Goal: Navigation & Orientation: Find specific page/section

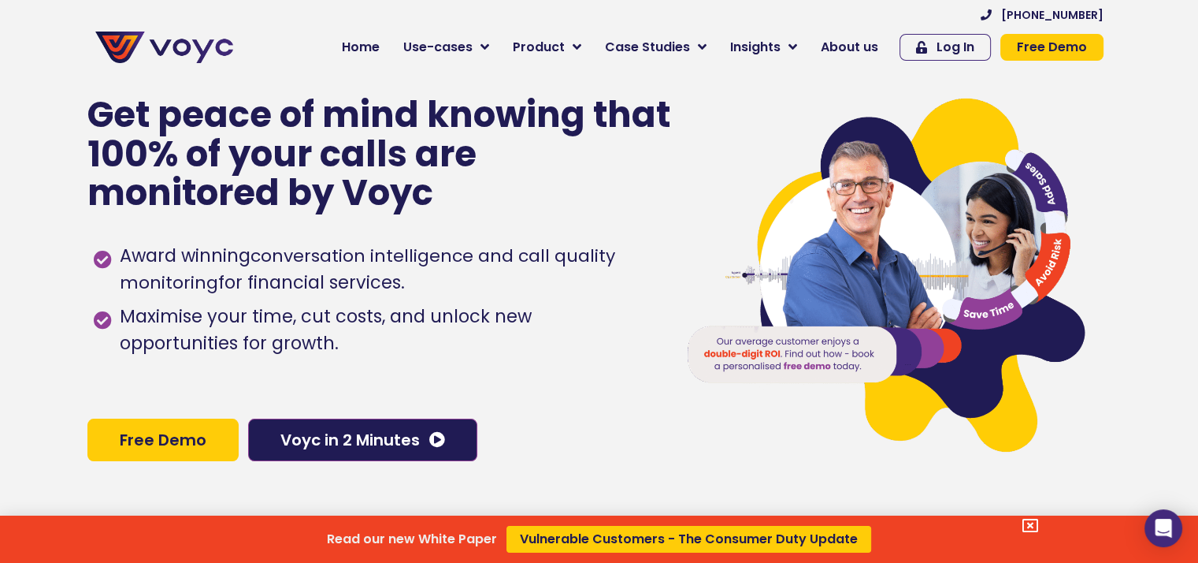
click at [874, 44] on div "Read our new White Paper Vulnerable Customers - The Consumer Duty Update" at bounding box center [599, 281] width 1198 height 563
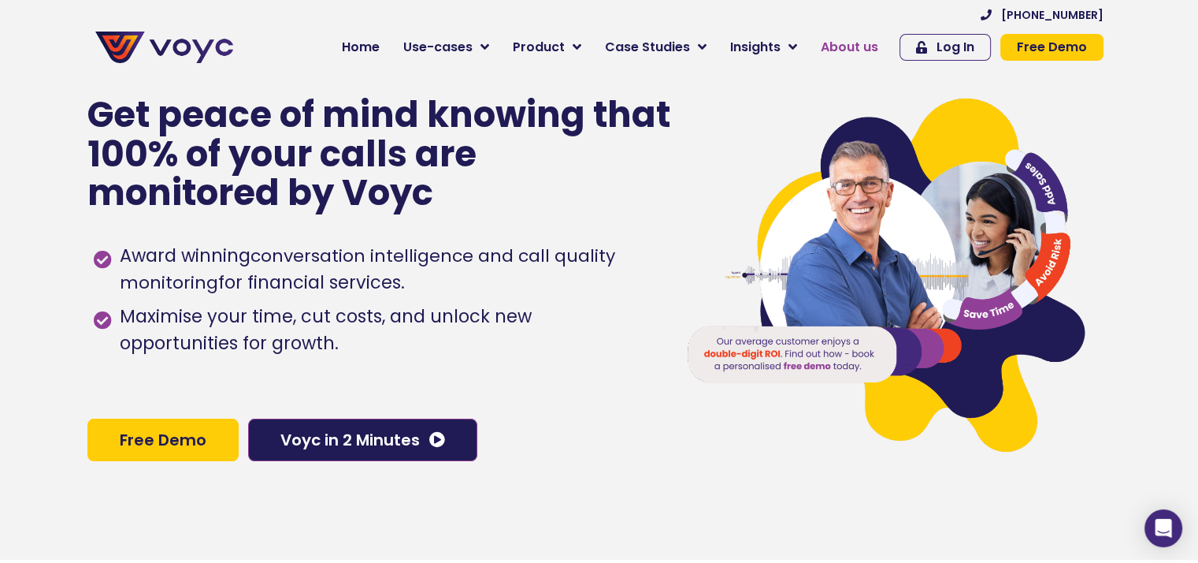
click at [874, 44] on span "About us" at bounding box center [850, 47] width 58 height 19
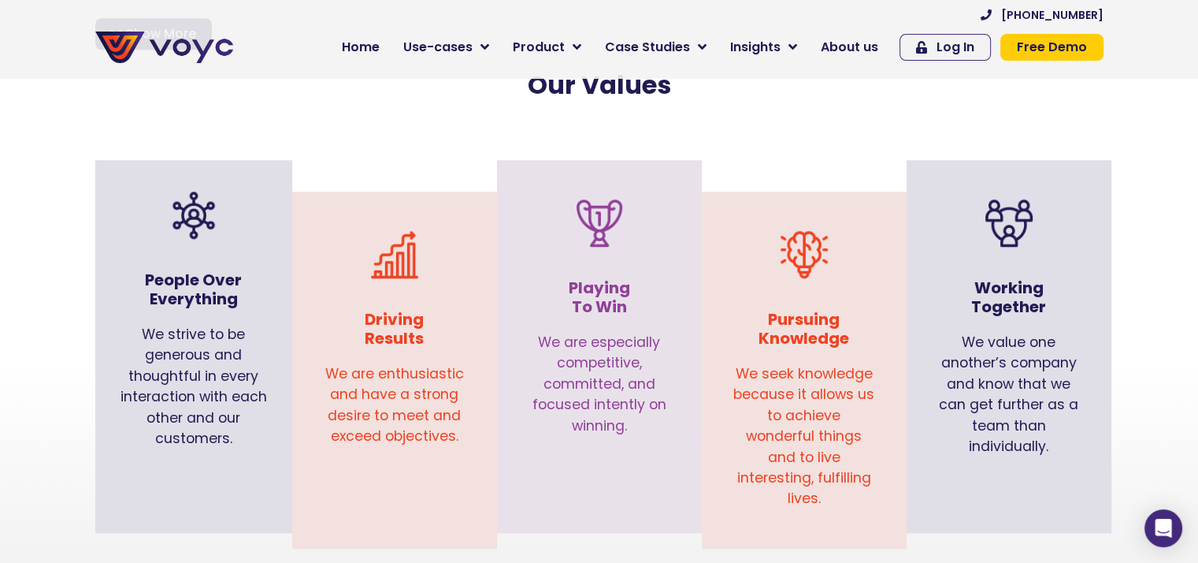
scroll to position [1559, 0]
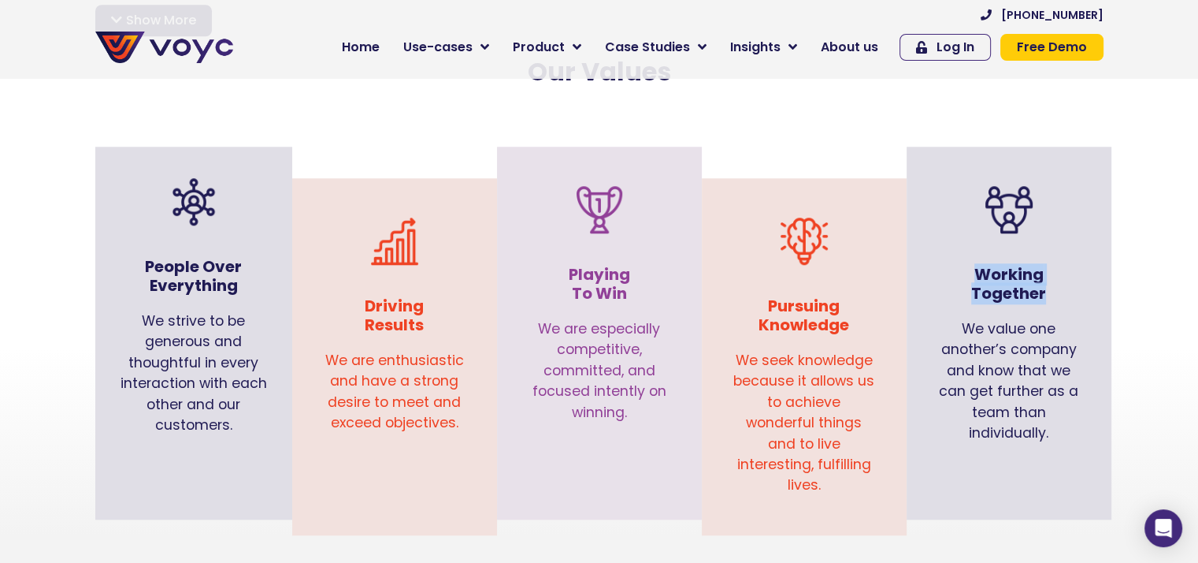
drag, startPoint x: 962, startPoint y: 250, endPoint x: 1070, endPoint y: 285, distance: 113.6
click at [1070, 285] on div "Working Together" at bounding box center [1009, 279] width 173 height 61
copy h3 "Working Together"
